Goal: Complete application form: Complete application form

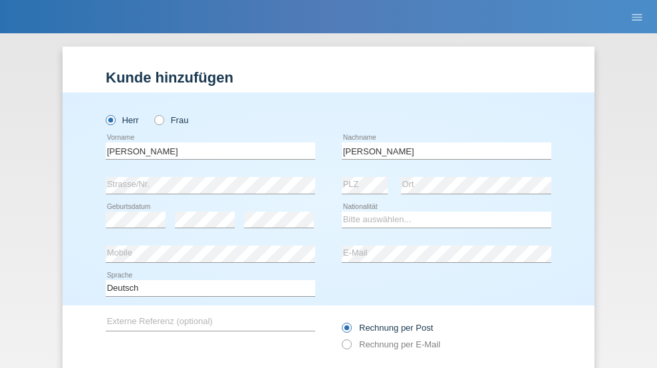
scroll to position [89, 0]
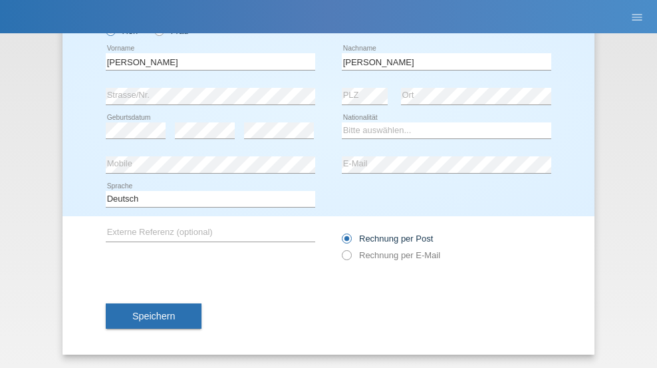
type input "[PERSON_NAME]"
select select "CH"
select select "en"
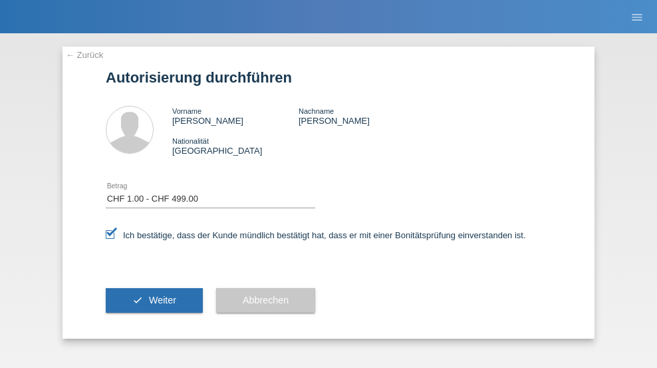
select select "1"
click at [154, 300] on span "Weiter" at bounding box center [162, 300] width 27 height 11
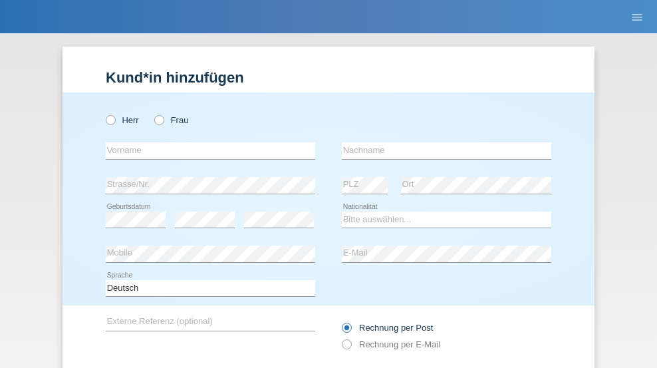
radio input "true"
click at [205, 142] on input "text" at bounding box center [210, 150] width 209 height 17
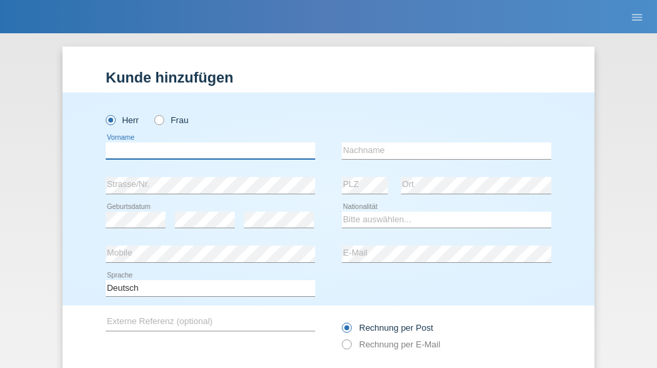
scroll to position [89, 0]
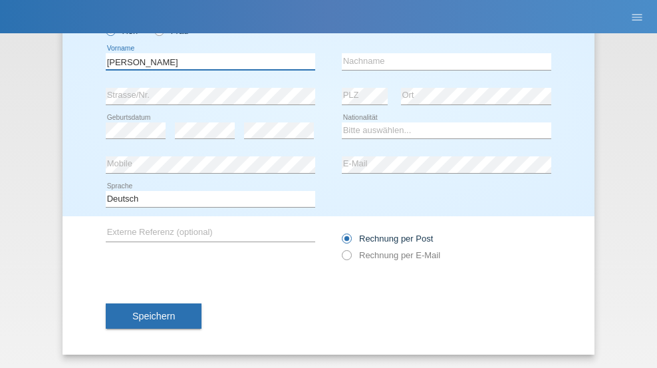
type input "[PERSON_NAME]"
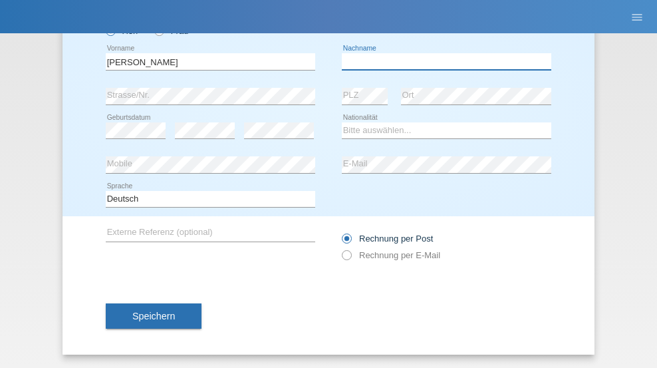
click at [441, 61] on input "text" at bounding box center [446, 61] width 209 height 17
type input "[PERSON_NAME]"
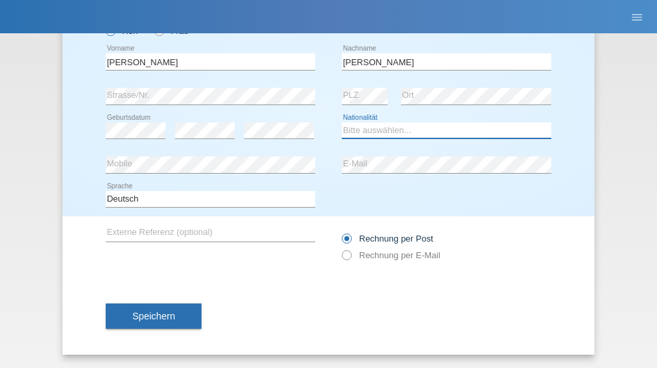
select select "CH"
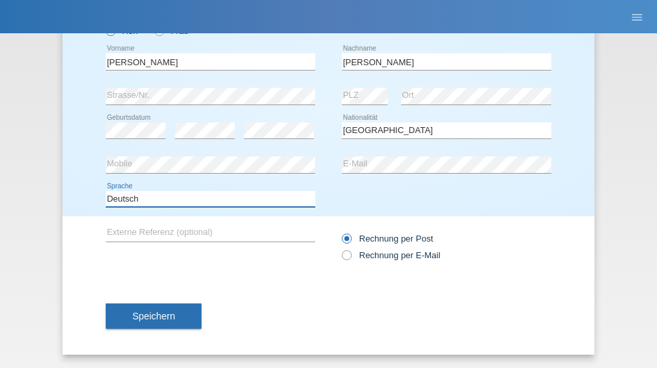
select select "en"
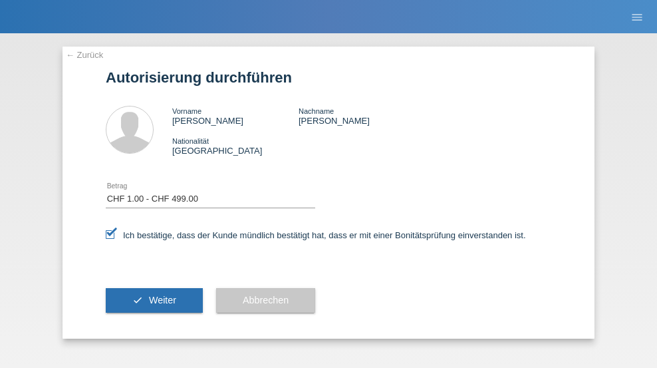
select select "1"
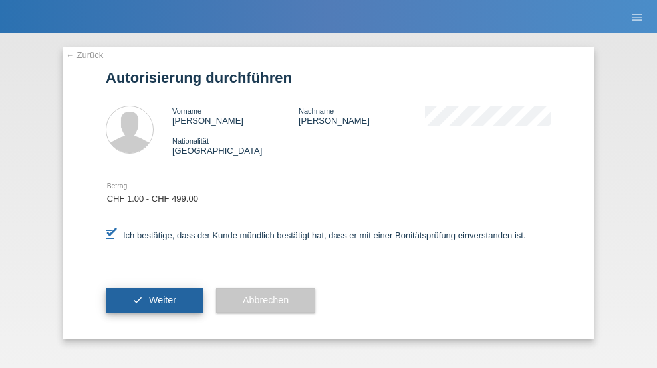
click at [154, 300] on span "Weiter" at bounding box center [162, 300] width 27 height 11
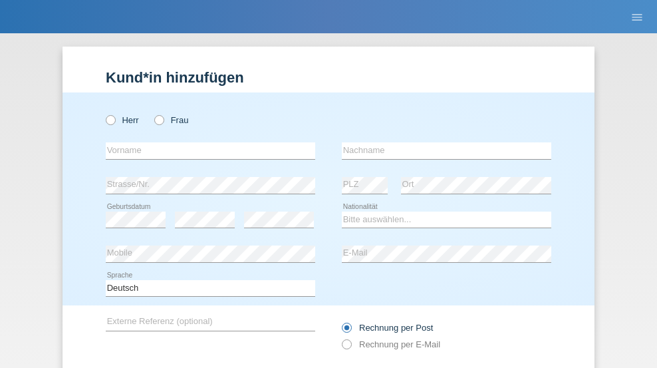
radio input "true"
click at [205, 142] on input "text" at bounding box center [210, 150] width 209 height 17
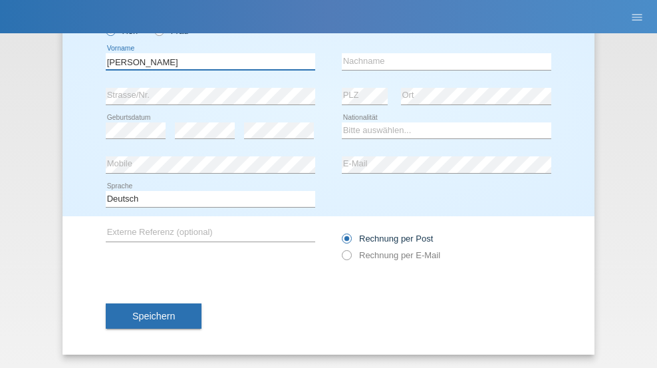
type input "[PERSON_NAME]"
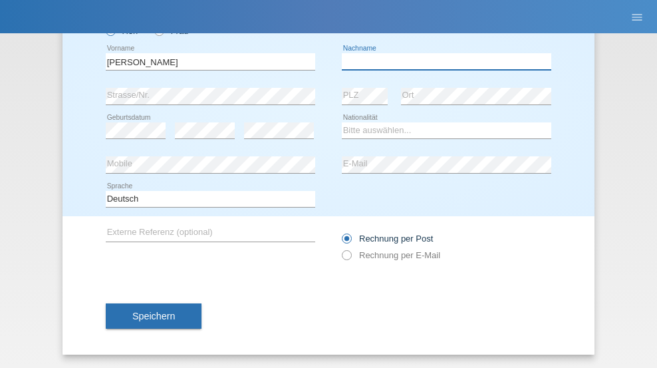
click at [441, 61] on input "text" at bounding box center [446, 61] width 209 height 17
type input "[PERSON_NAME]"
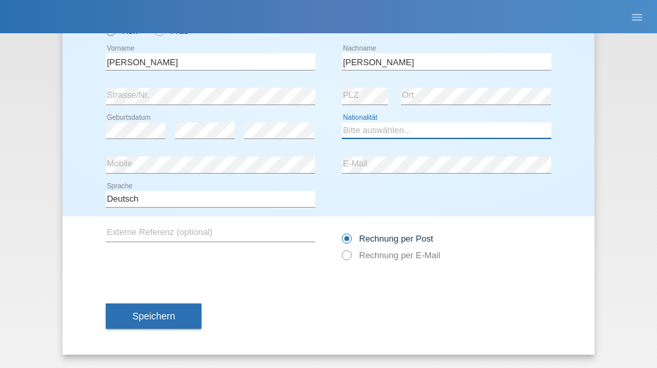
select select "PT"
select select "C"
select select "04"
select select "06"
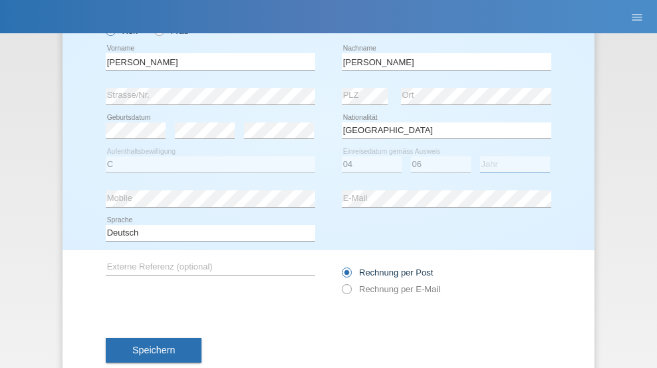
select select "2012"
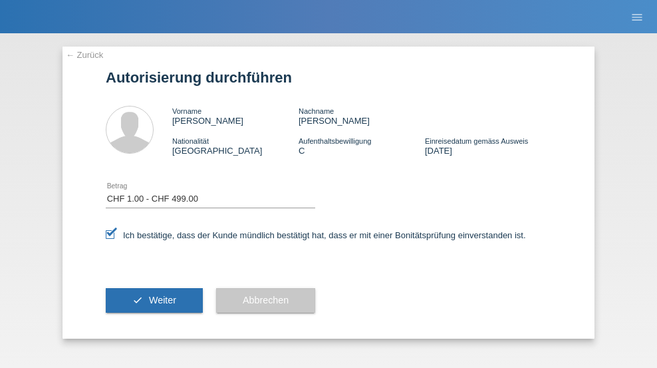
select select "1"
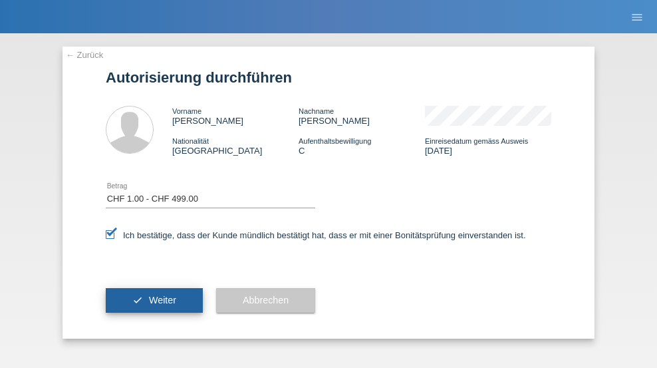
click at [154, 300] on span "Weiter" at bounding box center [162, 300] width 27 height 11
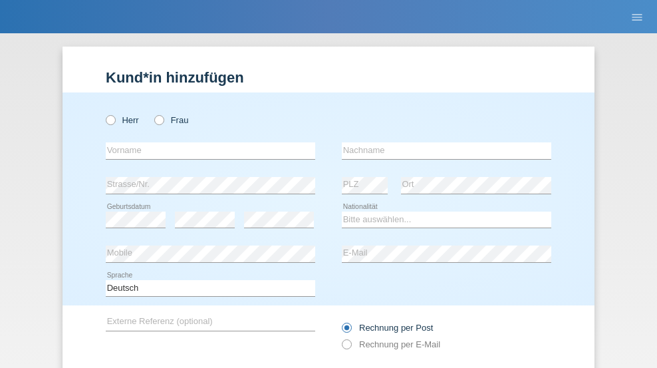
radio input "true"
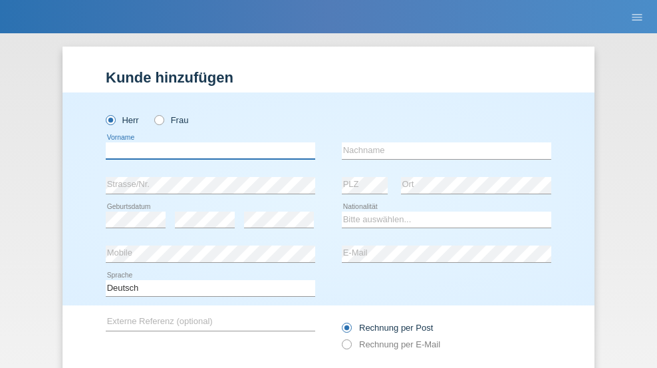
click at [205, 142] on input "text" at bounding box center [210, 150] width 209 height 17
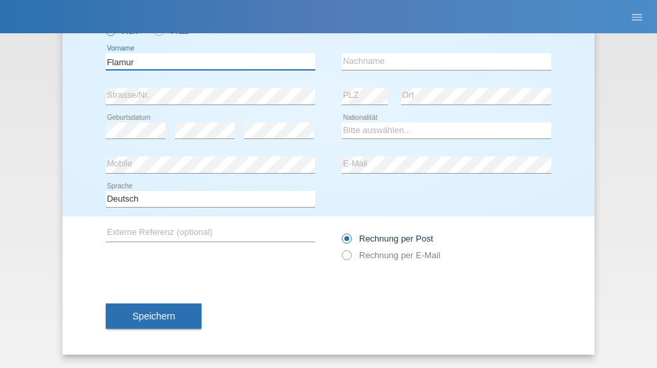
type input "Flamur"
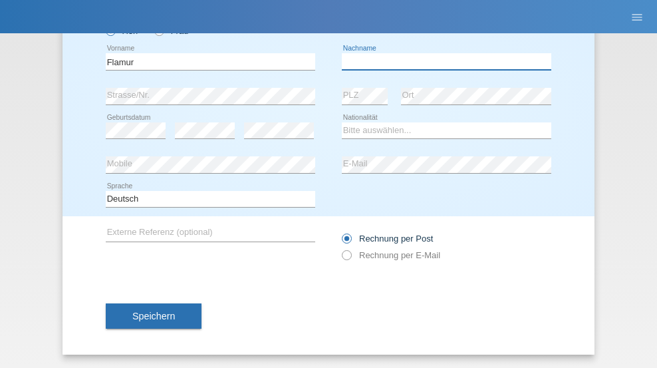
click at [441, 61] on input "text" at bounding box center [446, 61] width 209 height 17
type input "Mani"
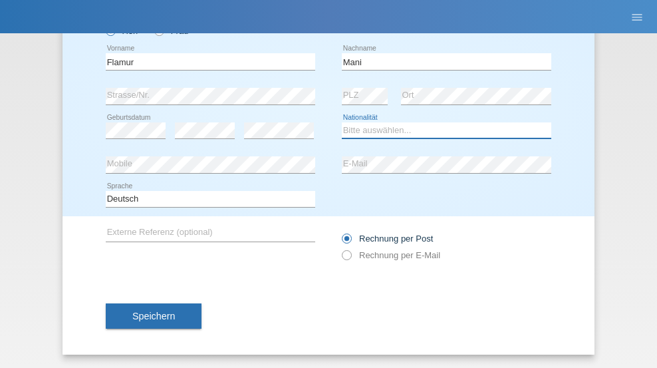
select select "XK"
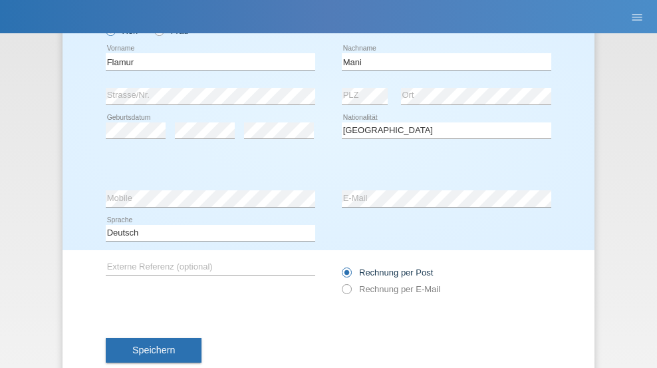
select select "C"
select select "27"
select select "07"
select select "1991"
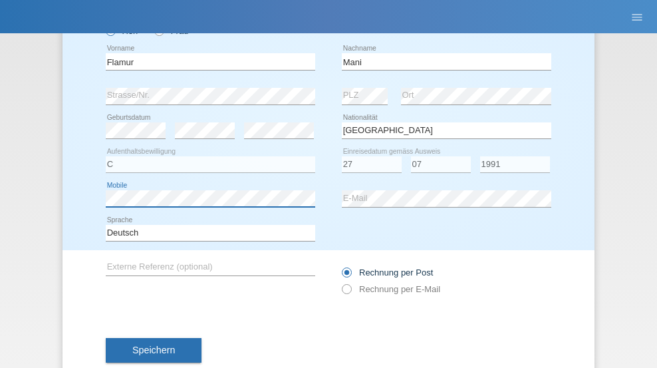
scroll to position [123, 0]
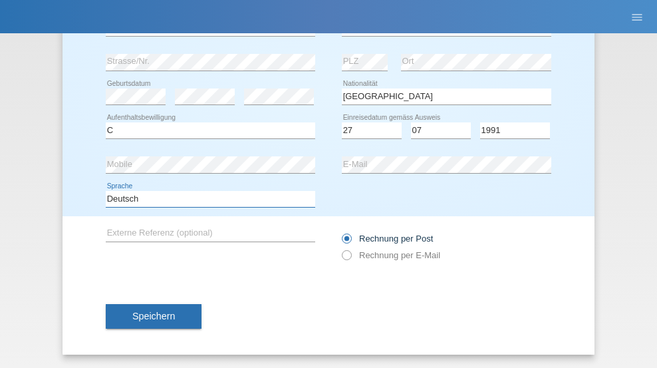
select select "en"
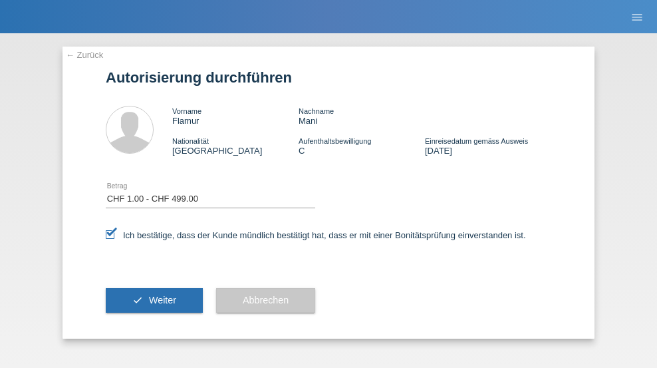
select select "1"
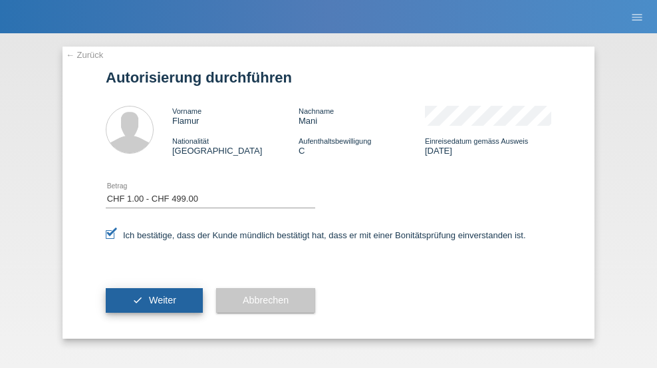
click at [154, 300] on span "Weiter" at bounding box center [162, 300] width 27 height 11
